Goal: Information Seeking & Learning: Check status

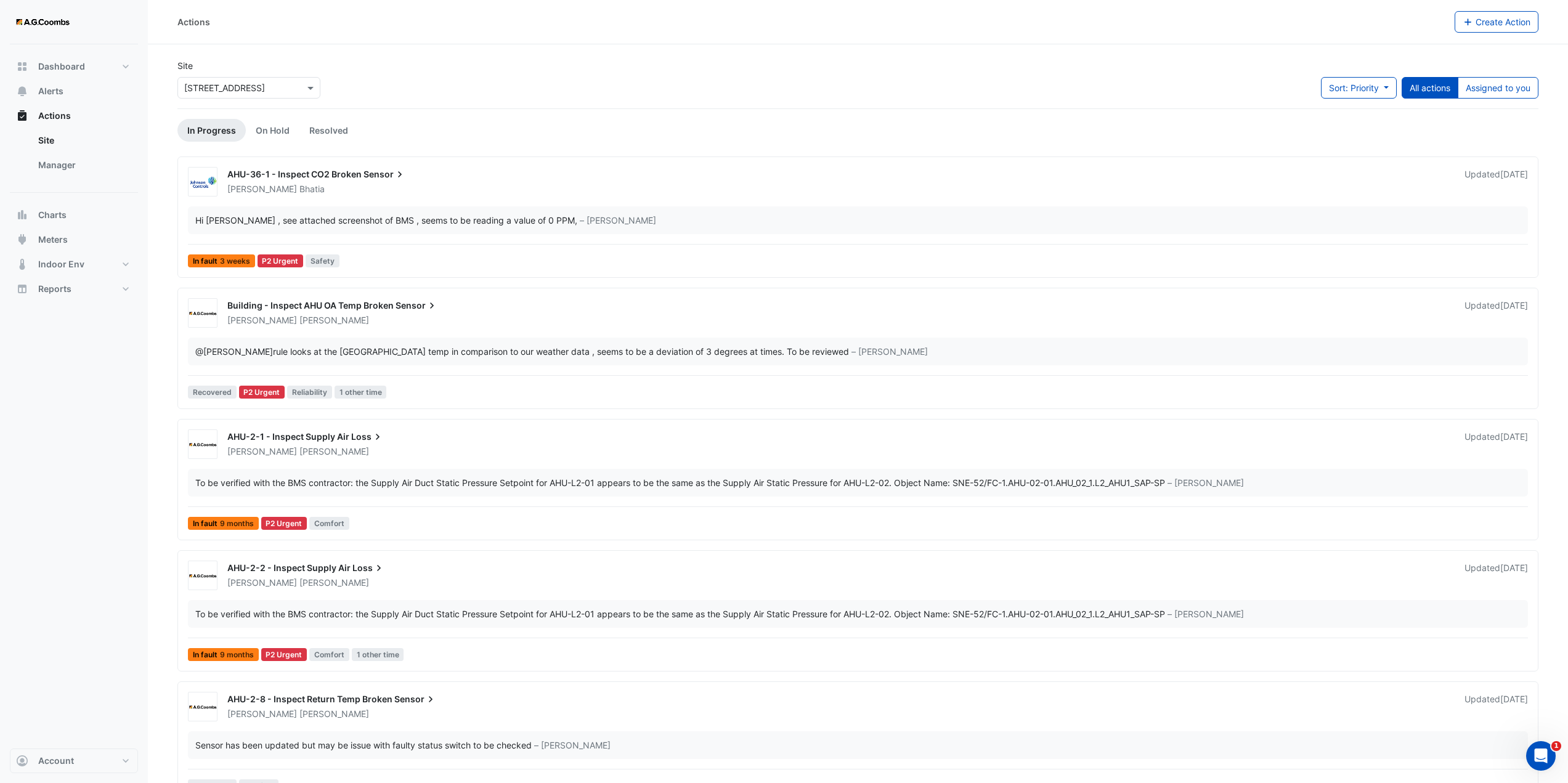
click at [281, 90] on input "text" at bounding box center [237, 88] width 105 height 13
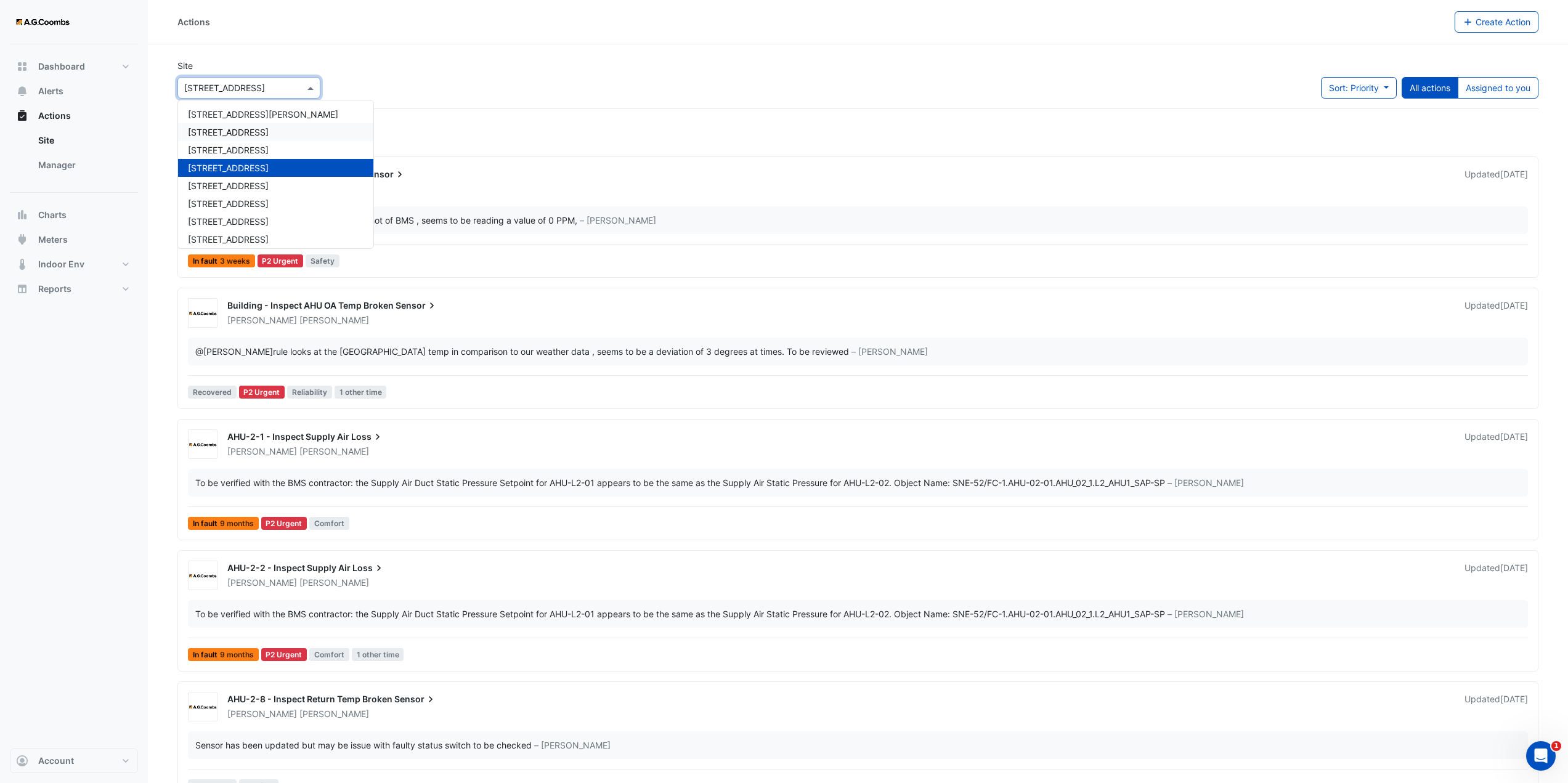
click at [242, 135] on span "[STREET_ADDRESS]" at bounding box center [228, 132] width 81 height 11
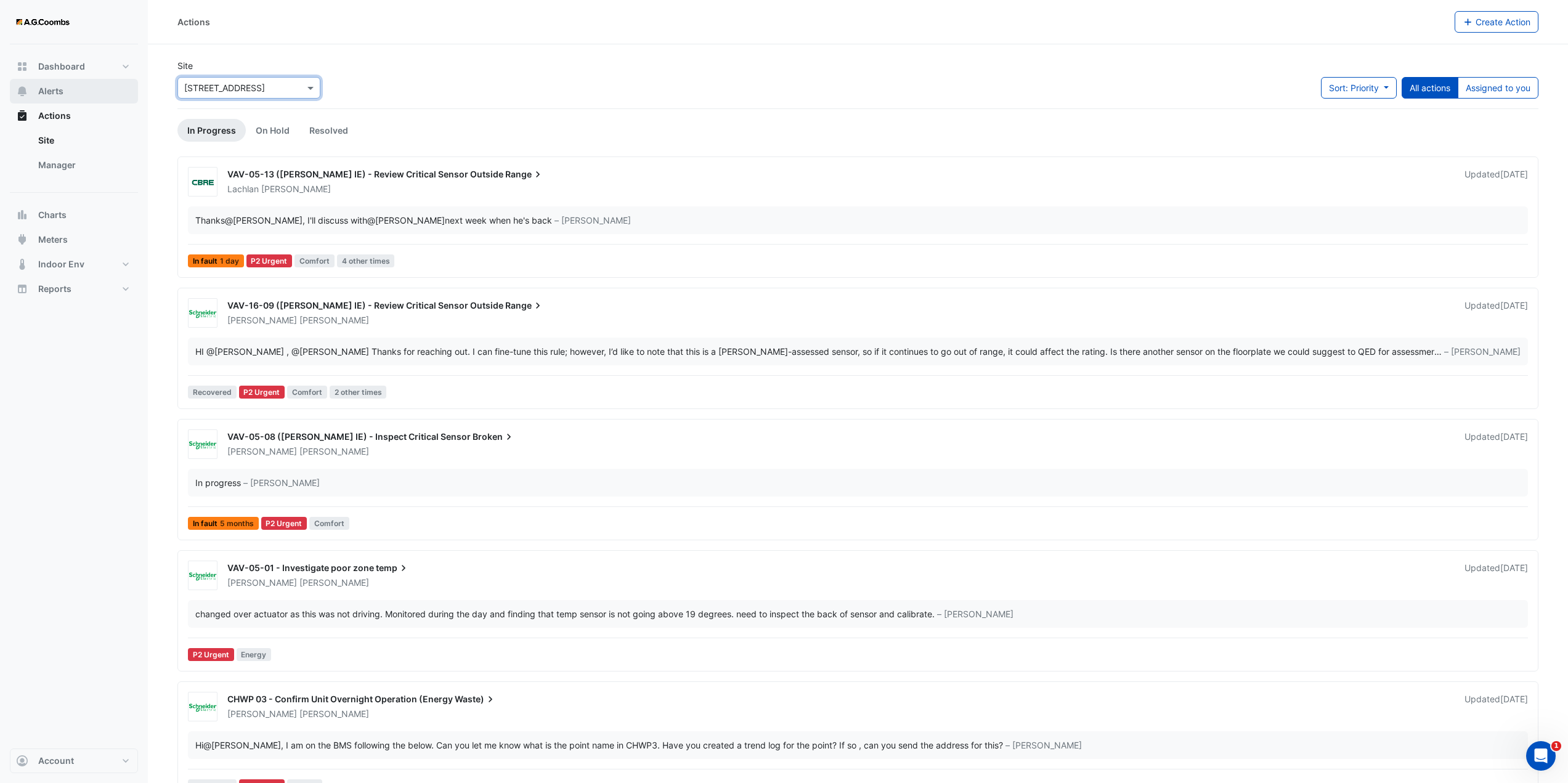
click at [50, 94] on span "Alerts" at bounding box center [51, 91] width 25 height 12
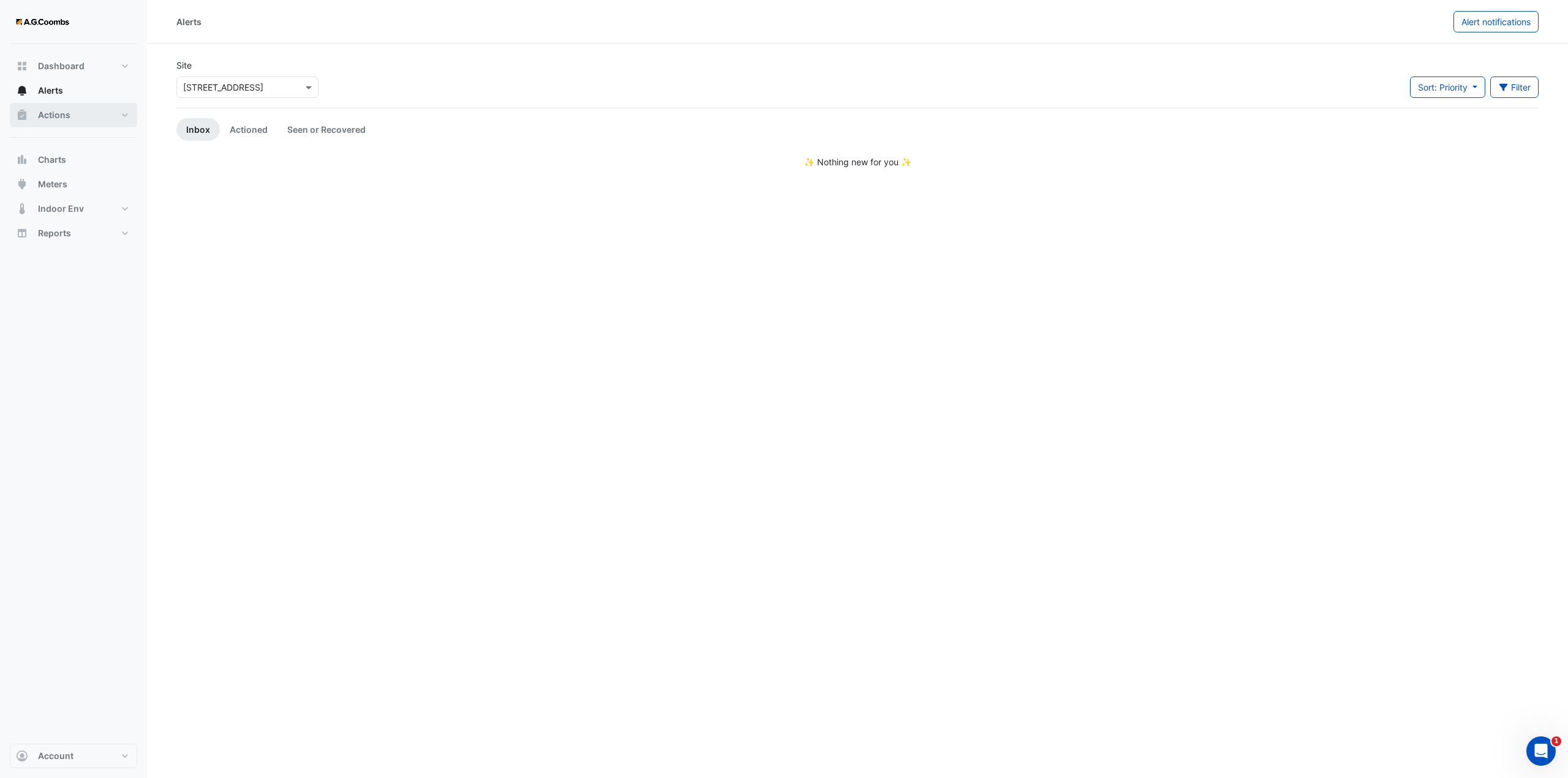
click at [54, 112] on span "Actions" at bounding box center [54, 115] width 32 height 12
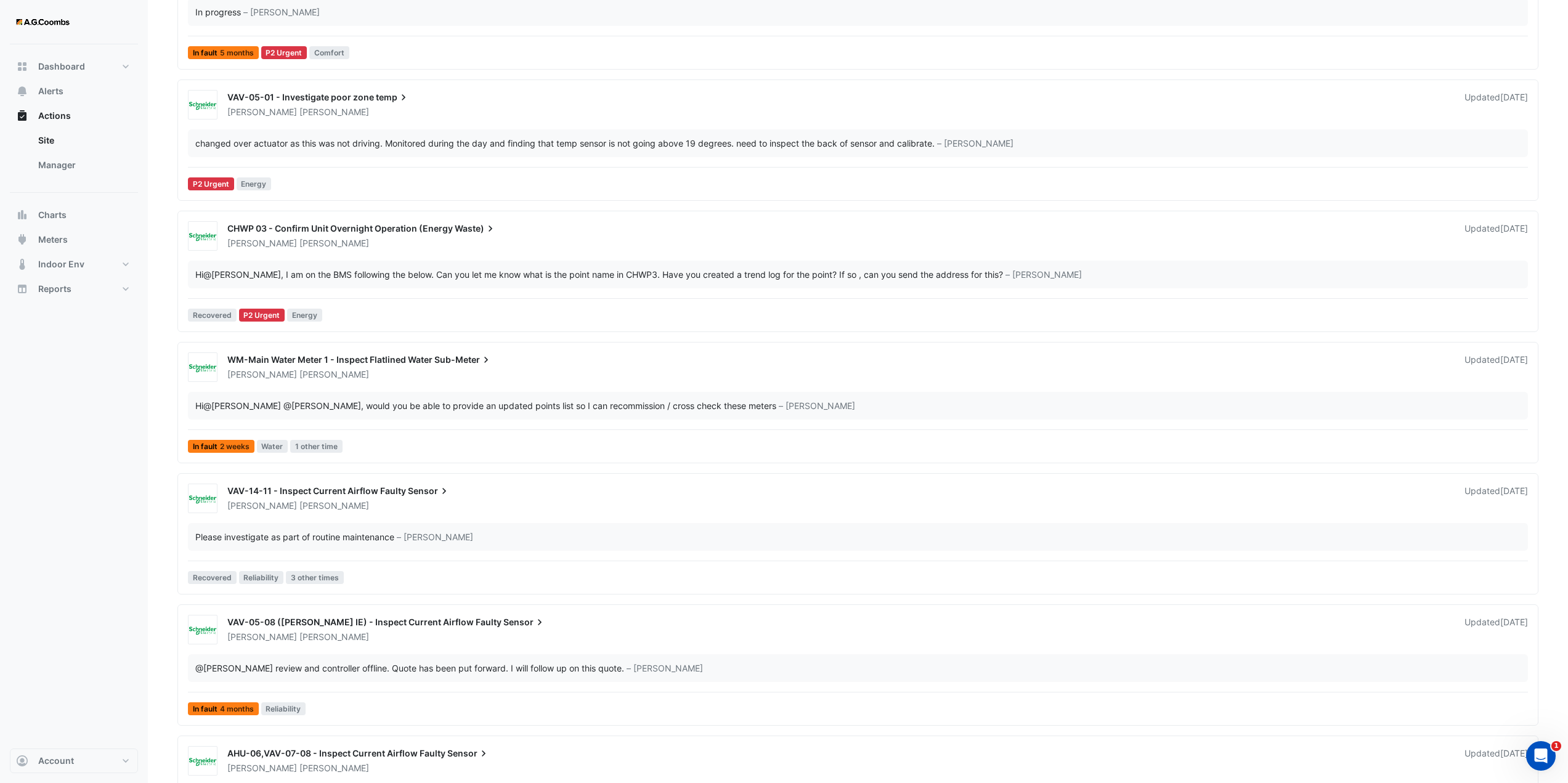
scroll to position [493, 0]
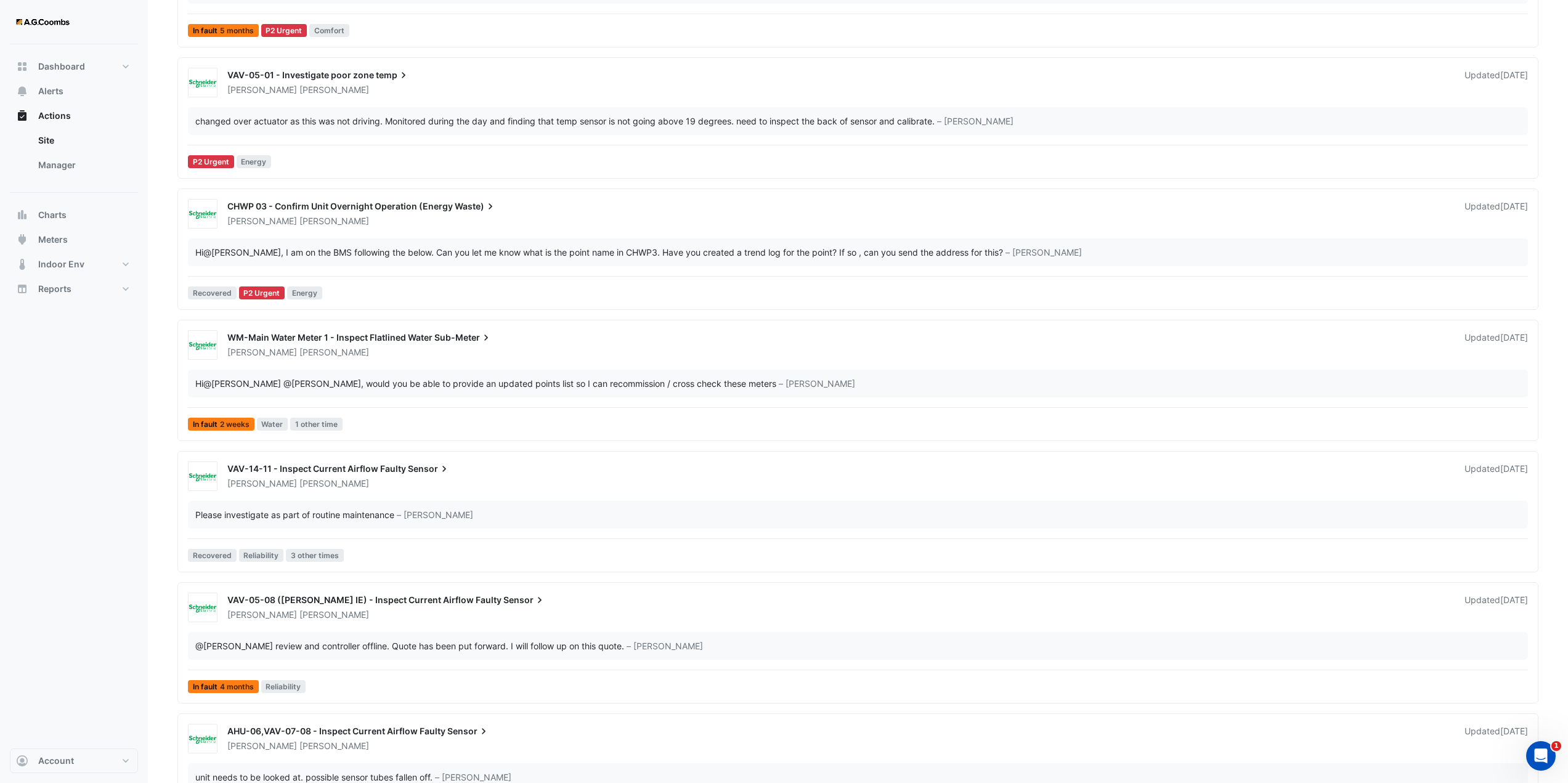
click at [483, 352] on div "Akarsh Dewan" at bounding box center [839, 353] width 1225 height 12
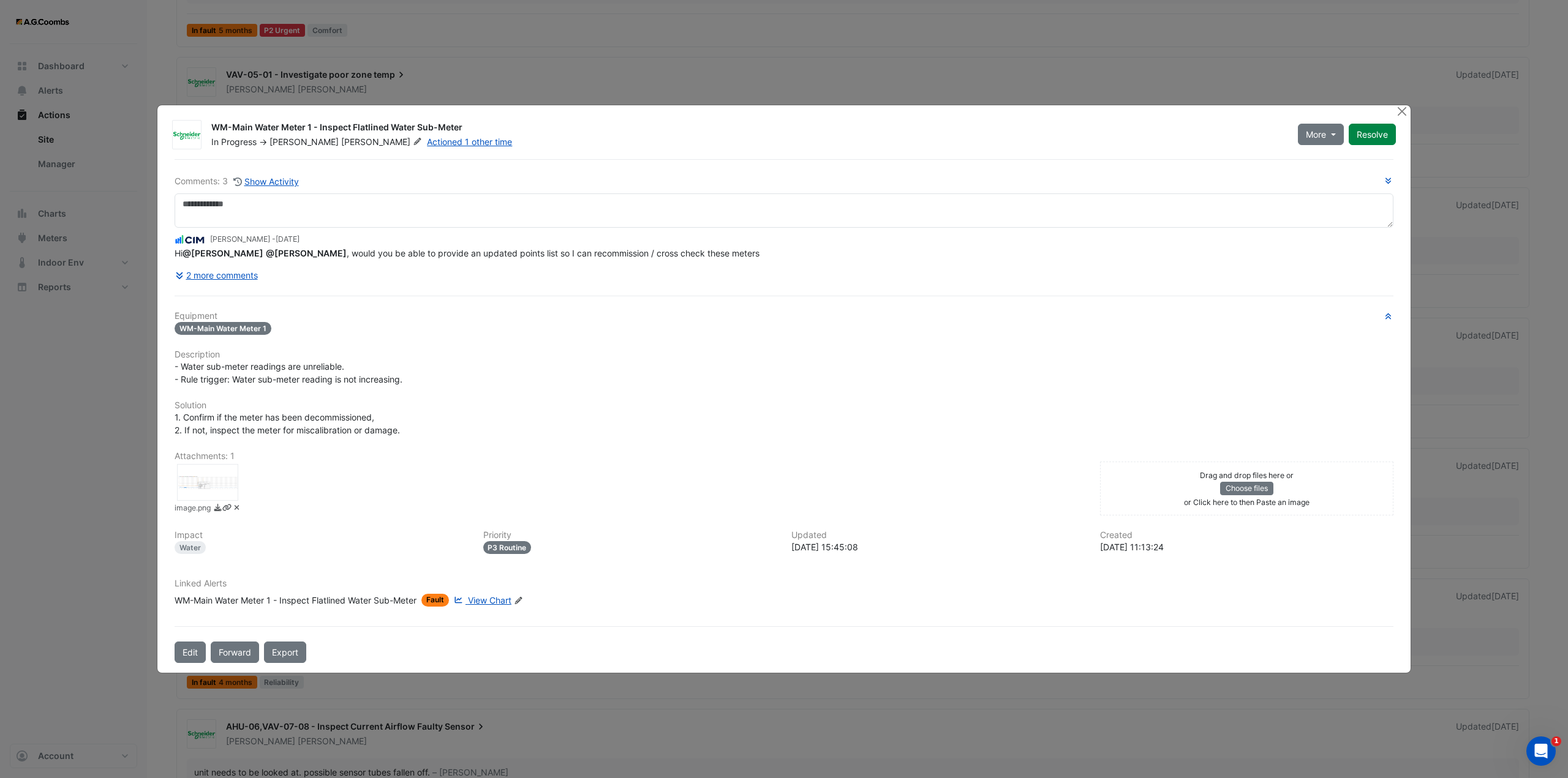
click at [204, 485] on div at bounding box center [207, 482] width 61 height 37
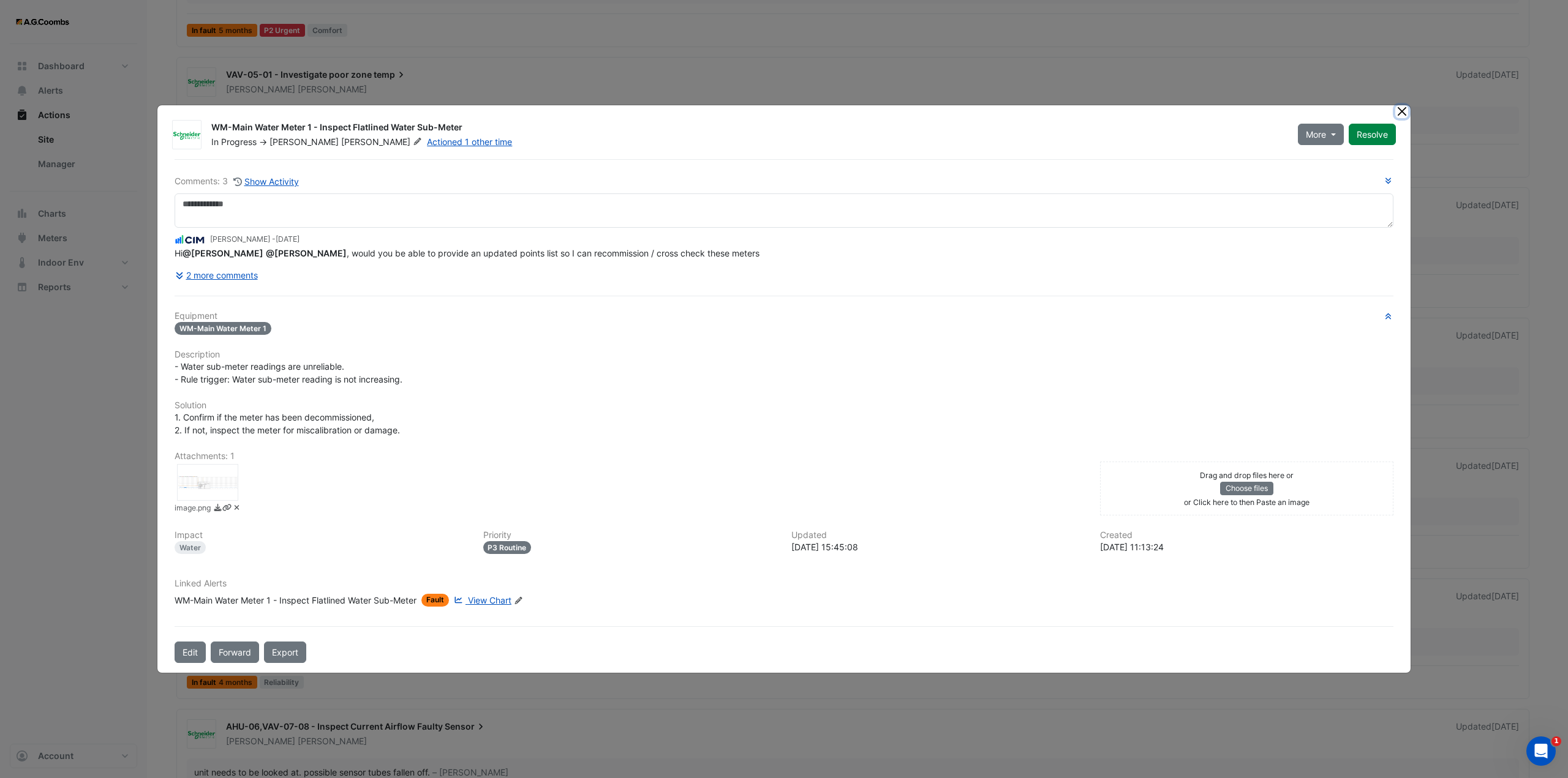
click at [1407, 110] on button "Close" at bounding box center [1402, 112] width 13 height 13
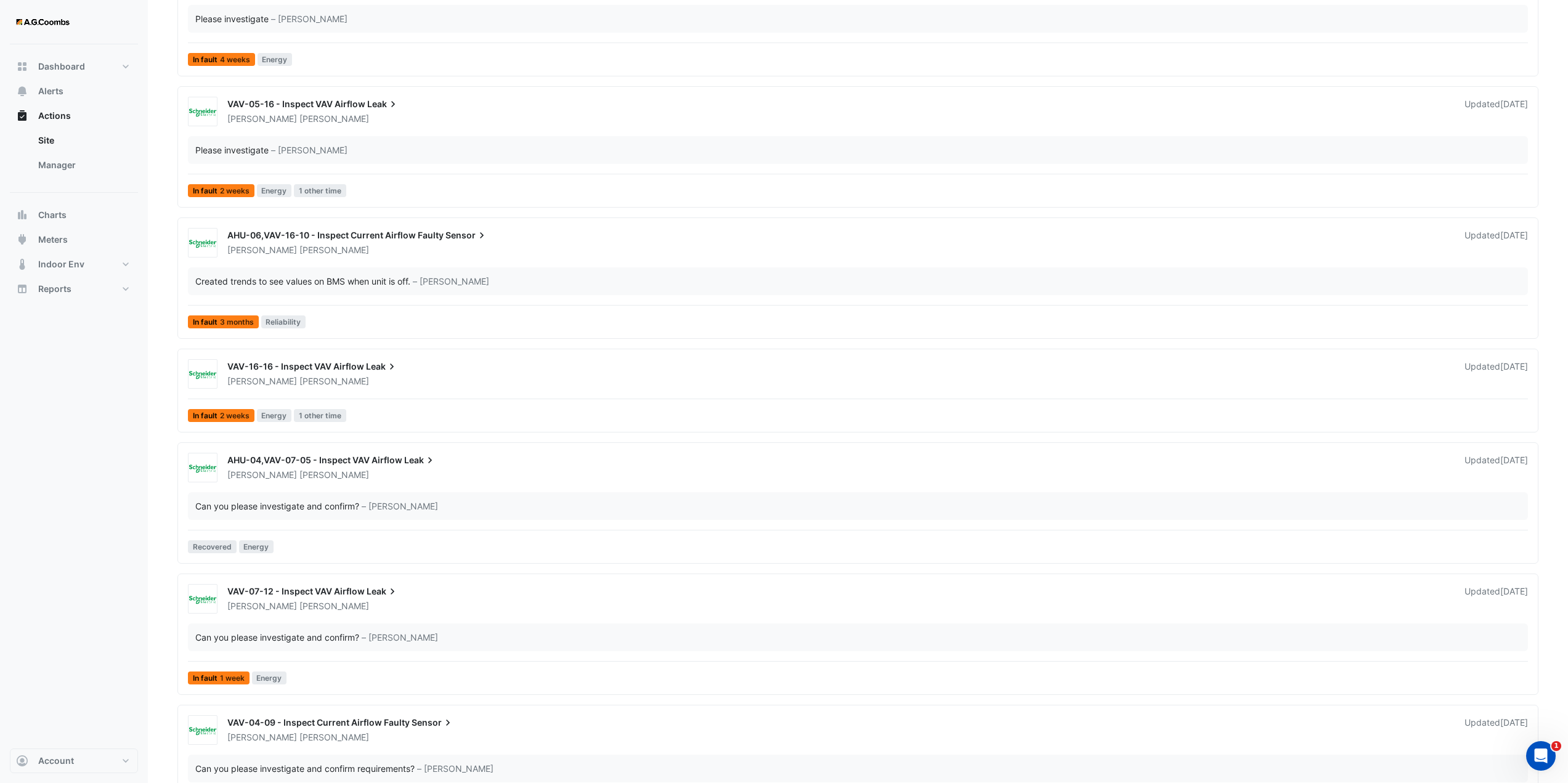
scroll to position [1910, 0]
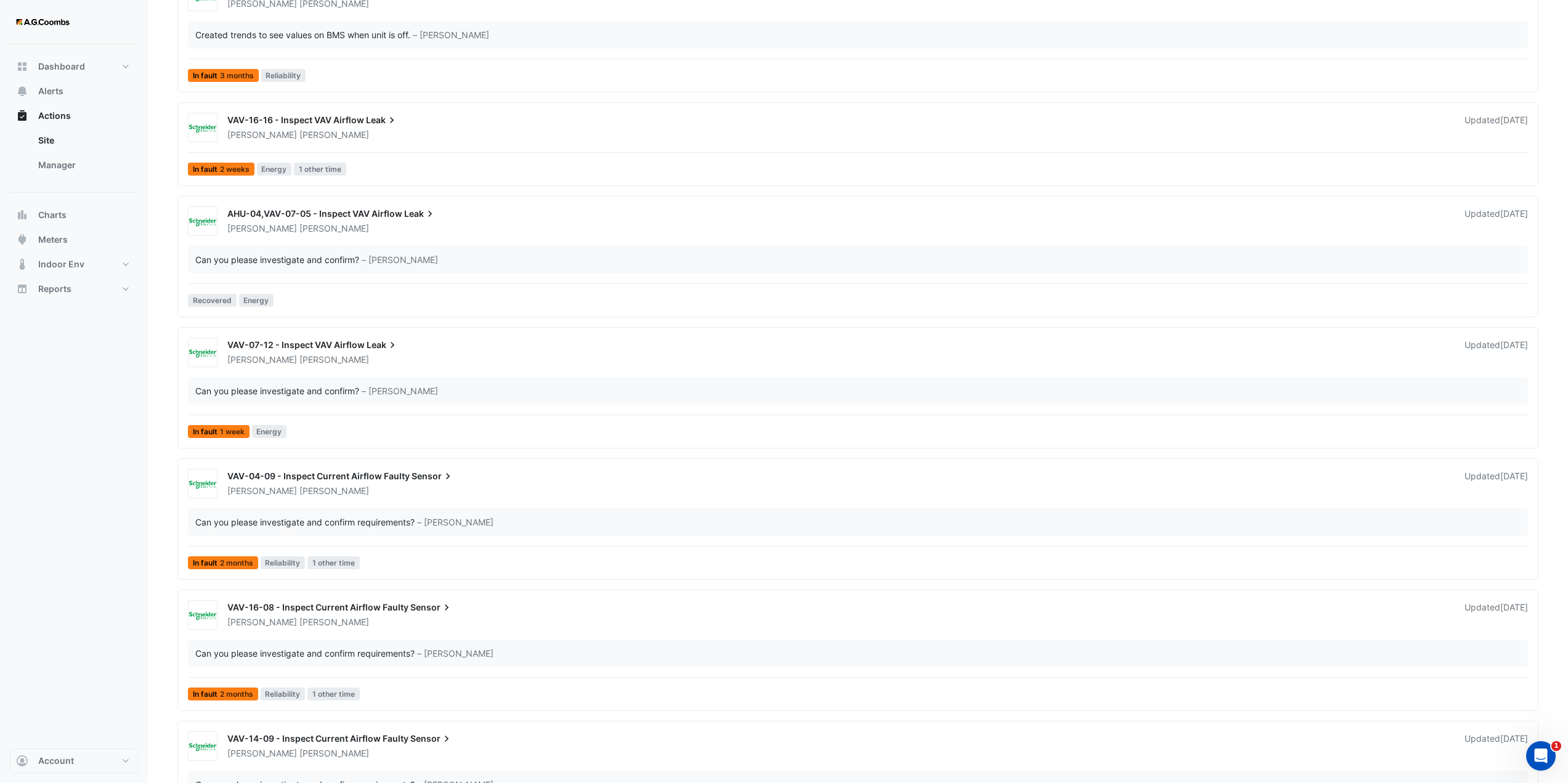
click at [357, 486] on div "Claudio Campos" at bounding box center [839, 491] width 1225 height 12
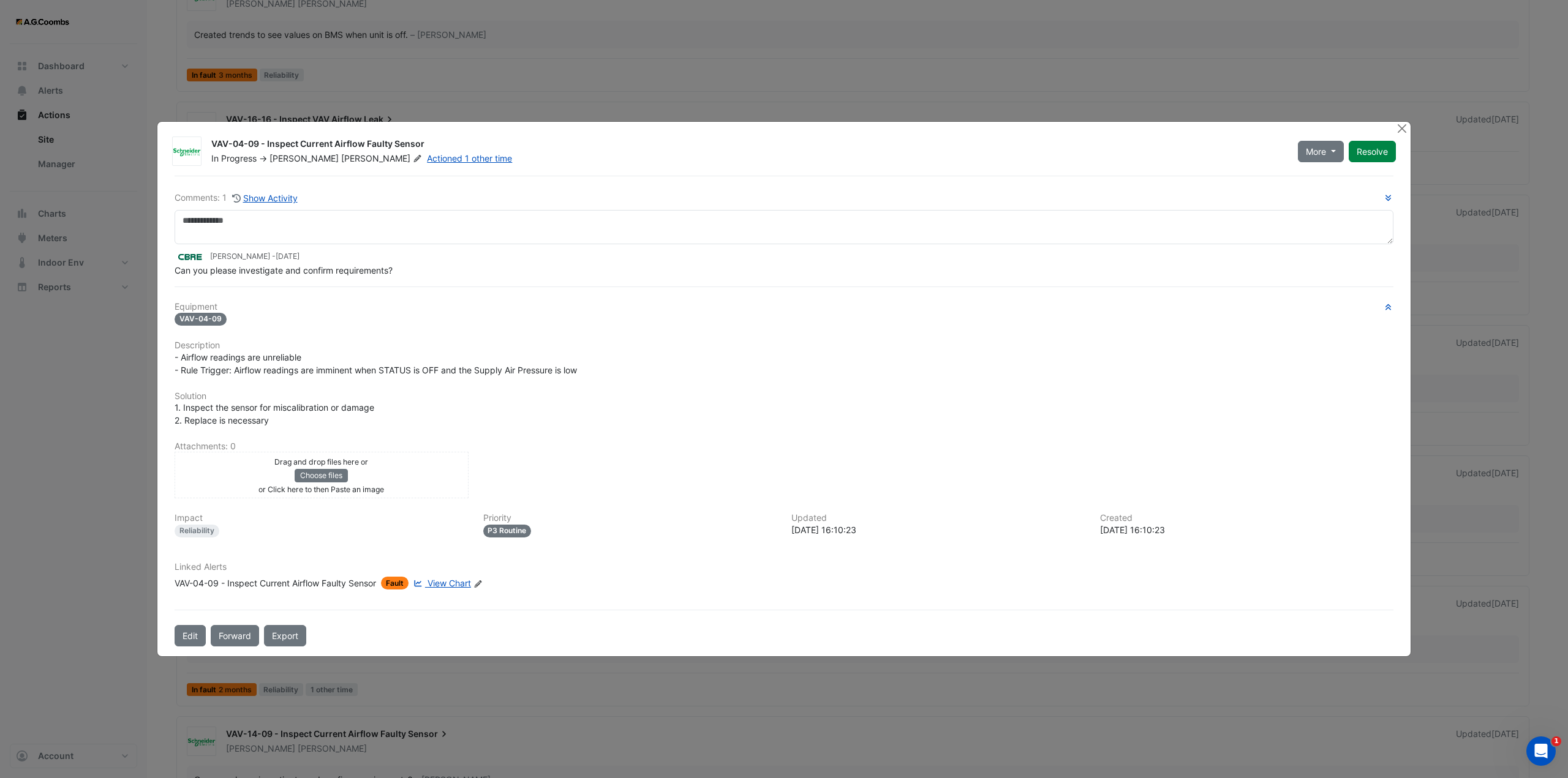
click at [444, 584] on span "View Chart" at bounding box center [449, 583] width 43 height 11
click at [1397, 128] on button "Close" at bounding box center [1402, 128] width 13 height 13
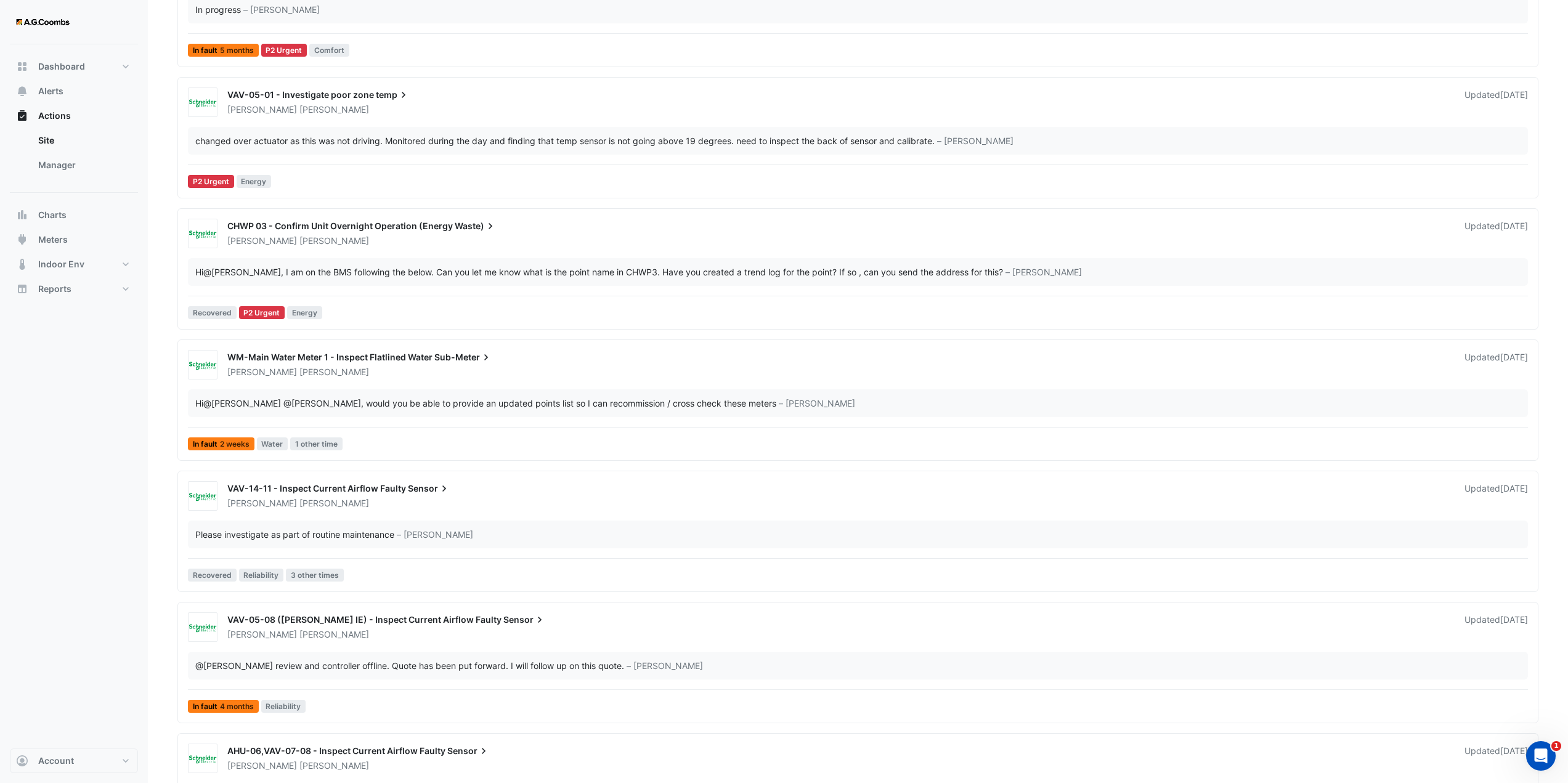
scroll to position [463, 0]
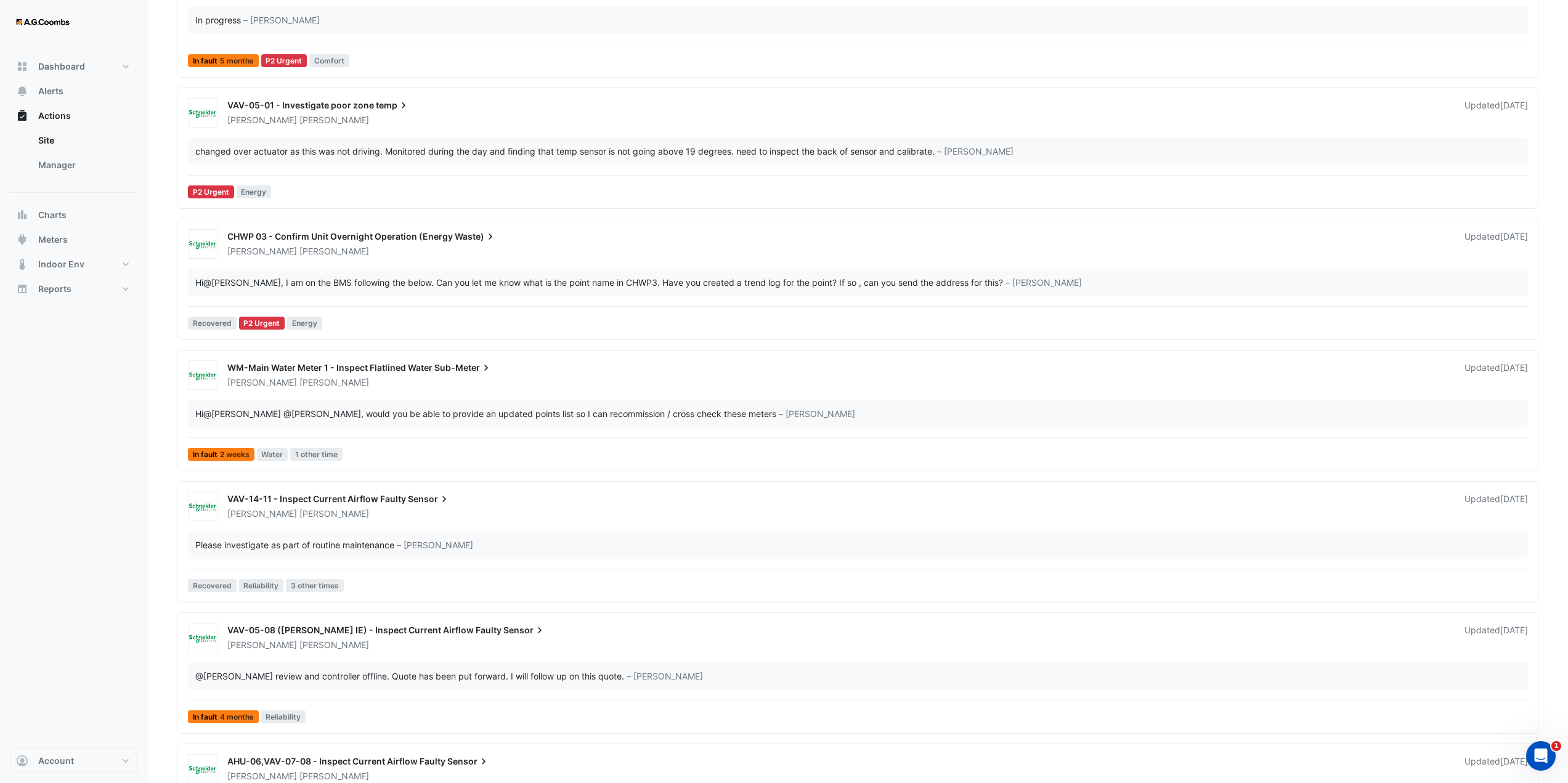
click at [523, 382] on div "Akarsh Dewan" at bounding box center [839, 383] width 1225 height 12
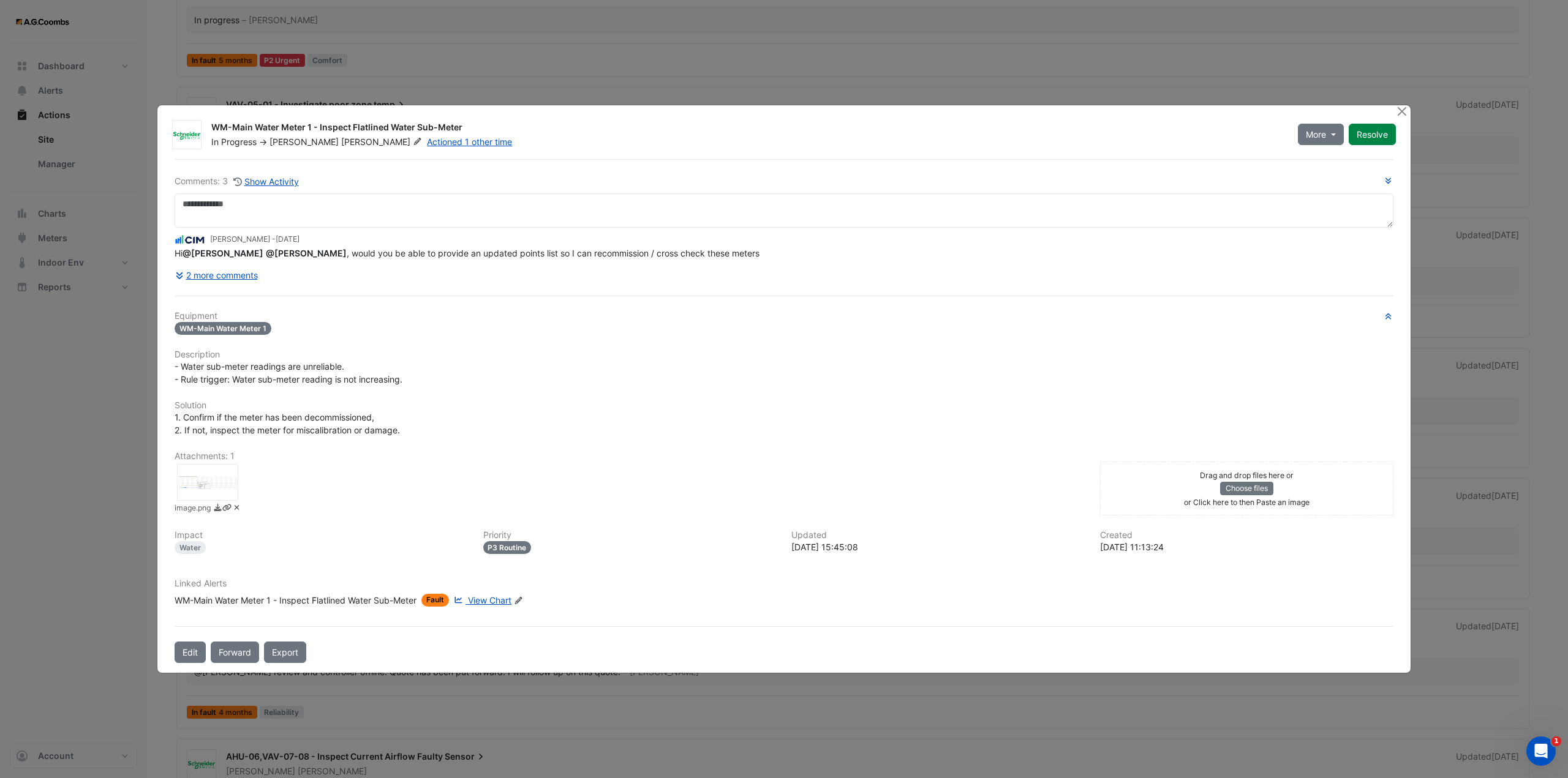
click at [508, 605] on span "View Chart" at bounding box center [490, 600] width 43 height 11
click at [1405, 111] on button "Close" at bounding box center [1402, 112] width 13 height 13
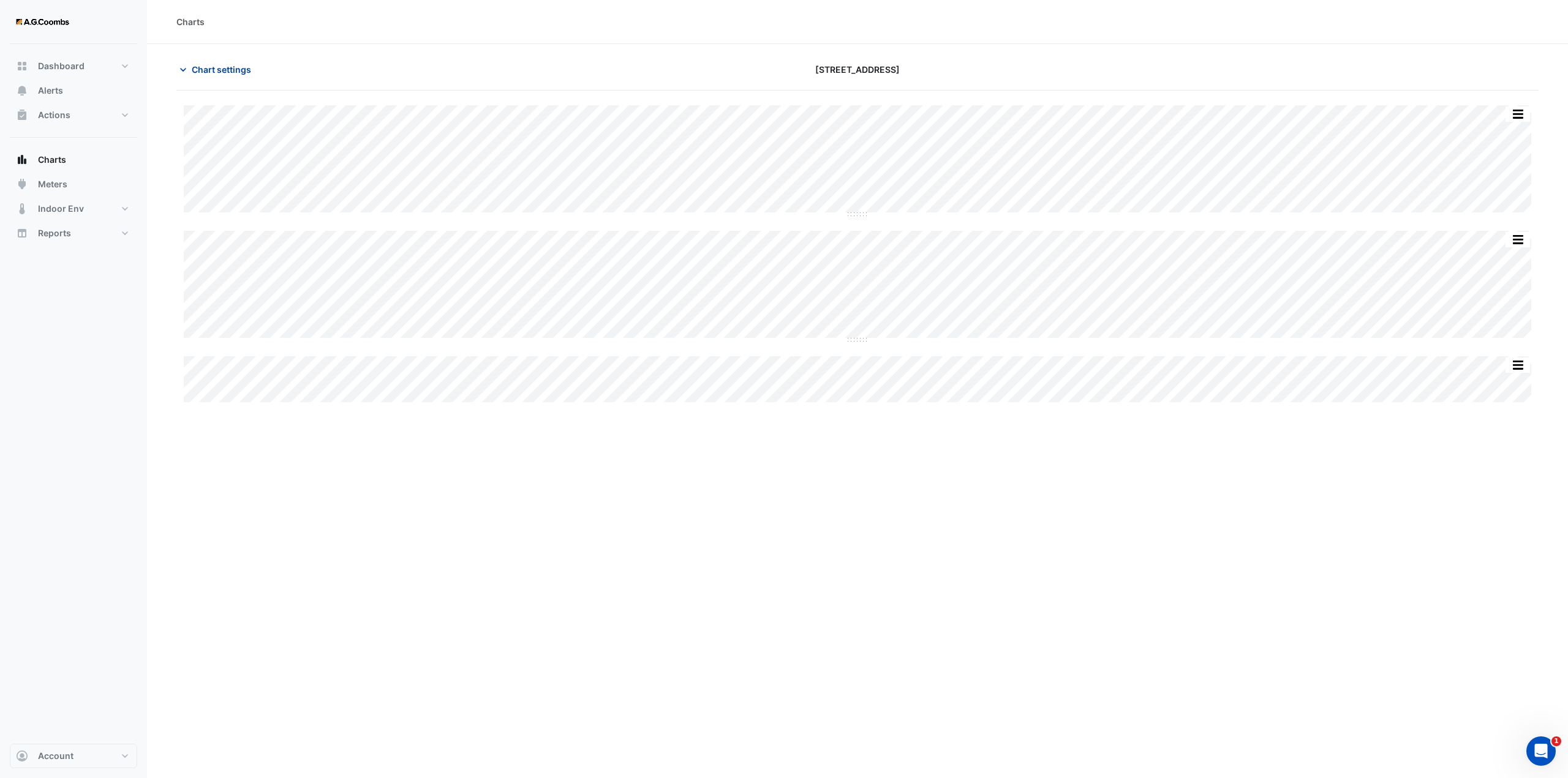
click at [214, 70] on span "Chart settings" at bounding box center [222, 69] width 60 height 13
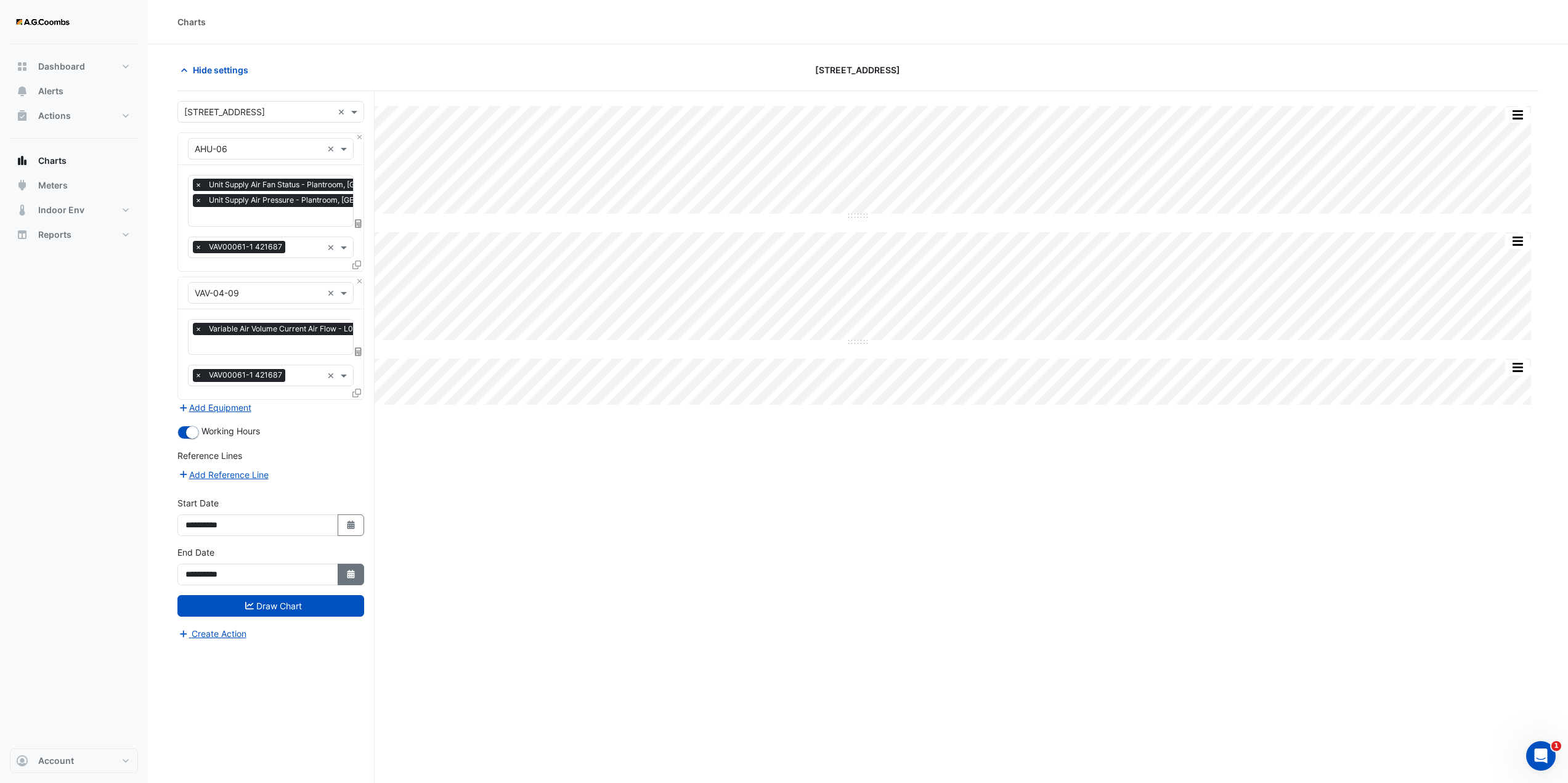
click at [349, 571] on icon "button" at bounding box center [351, 574] width 7 height 9
click at [315, 410] on span "Next month" at bounding box center [316, 408] width 9 height 9
click at [315, 410] on span "Next month" at bounding box center [316, 408] width 9 height 9
select select "*"
click at [210, 509] on div "19" at bounding box center [219, 508] width 20 height 20
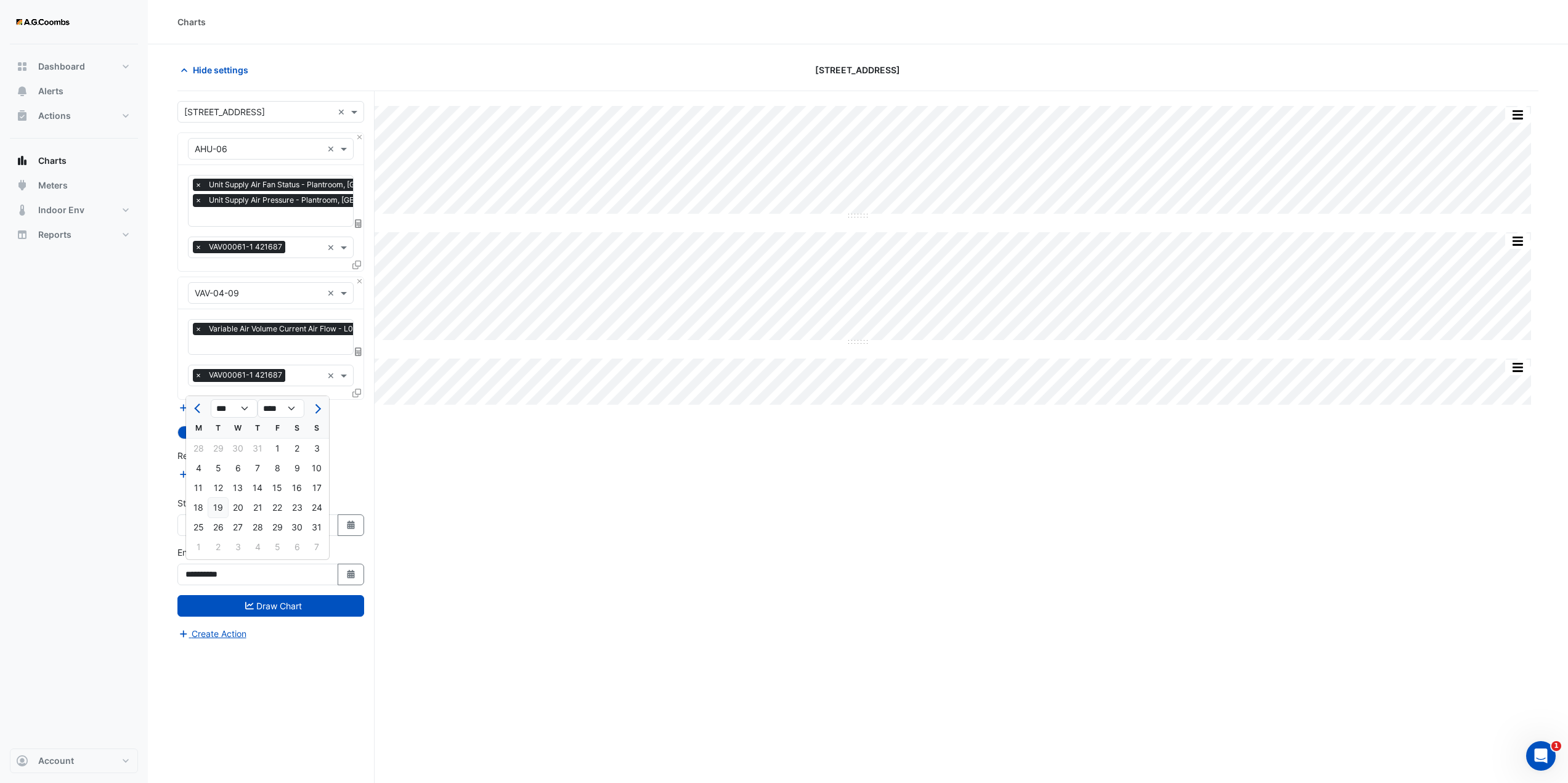
type input "**********"
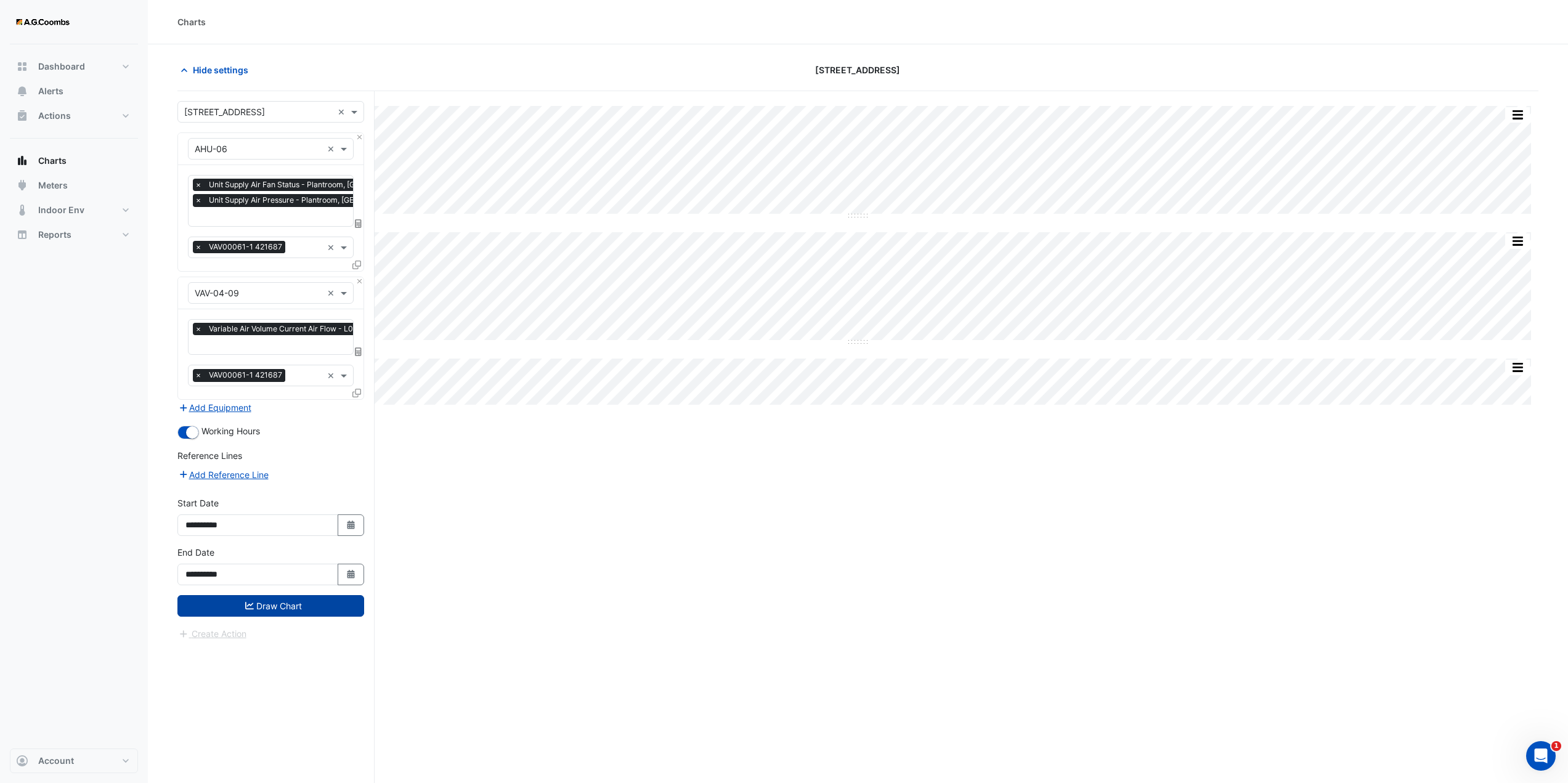
click at [267, 598] on button "Draw Chart" at bounding box center [270, 606] width 187 height 22
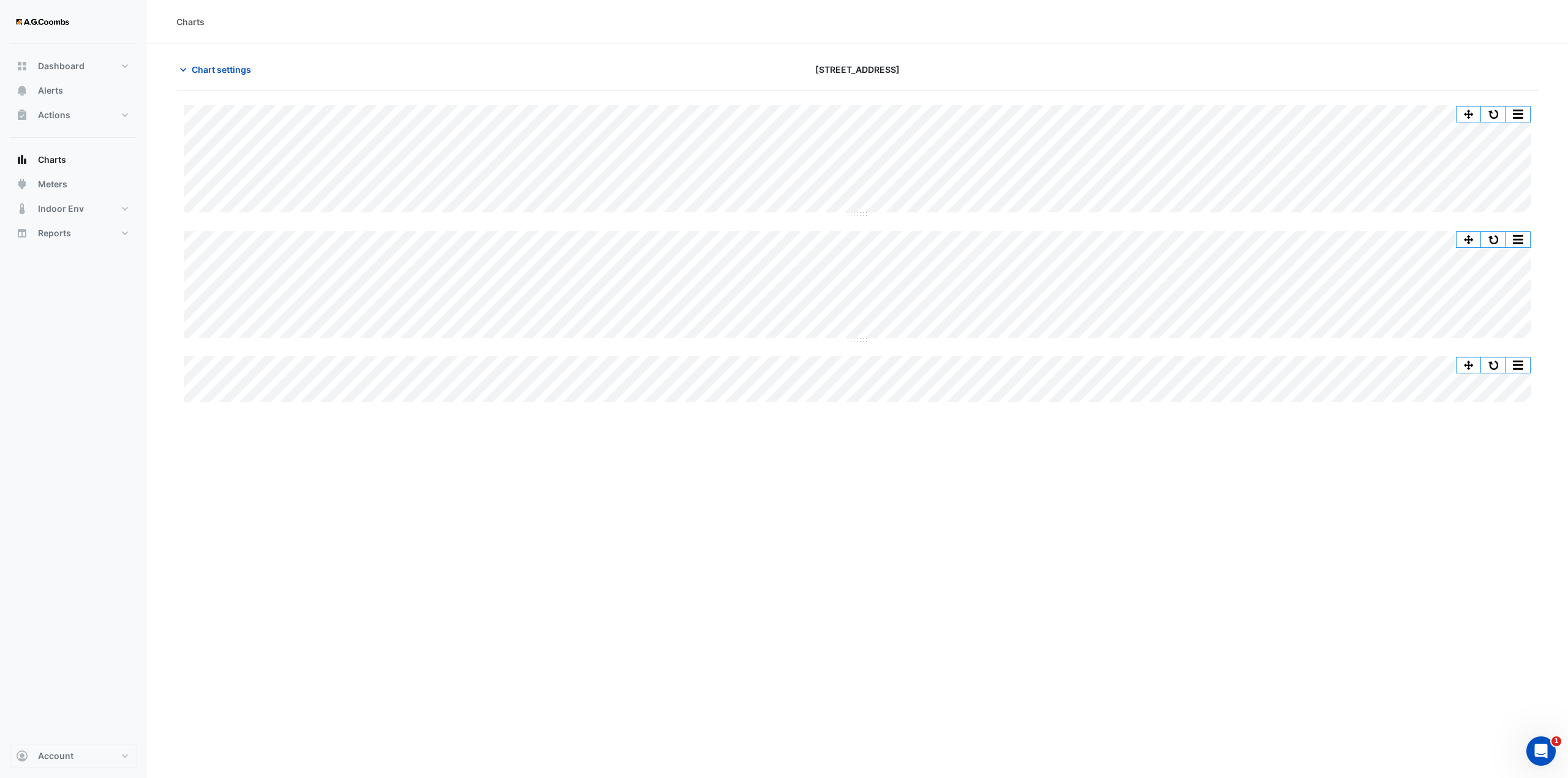
click at [519, 437] on div "Charts Chart settings 11-33 Exhibition Street Split by Equip Split All Split No…" at bounding box center [857, 389] width 1421 height 778
